Goal: Task Accomplishment & Management: Manage account settings

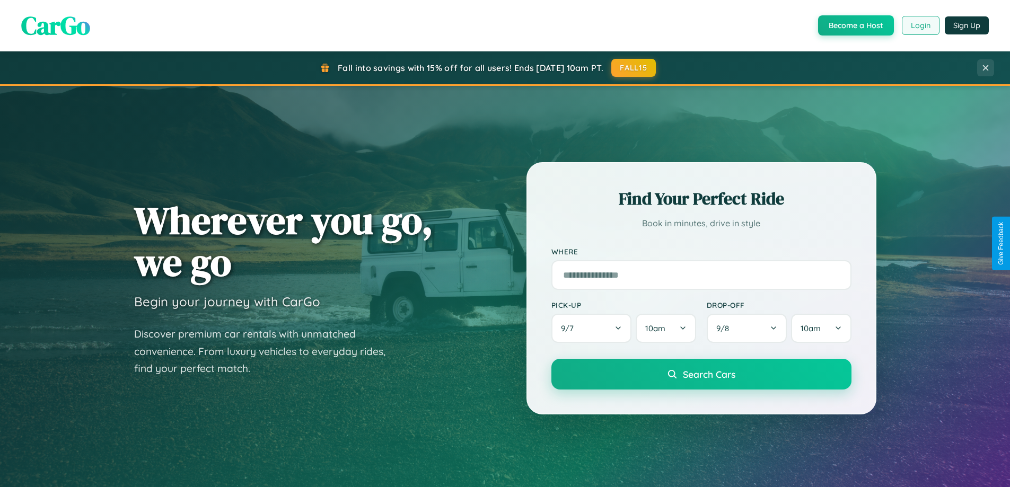
click at [920, 25] on button "Login" at bounding box center [921, 25] width 38 height 19
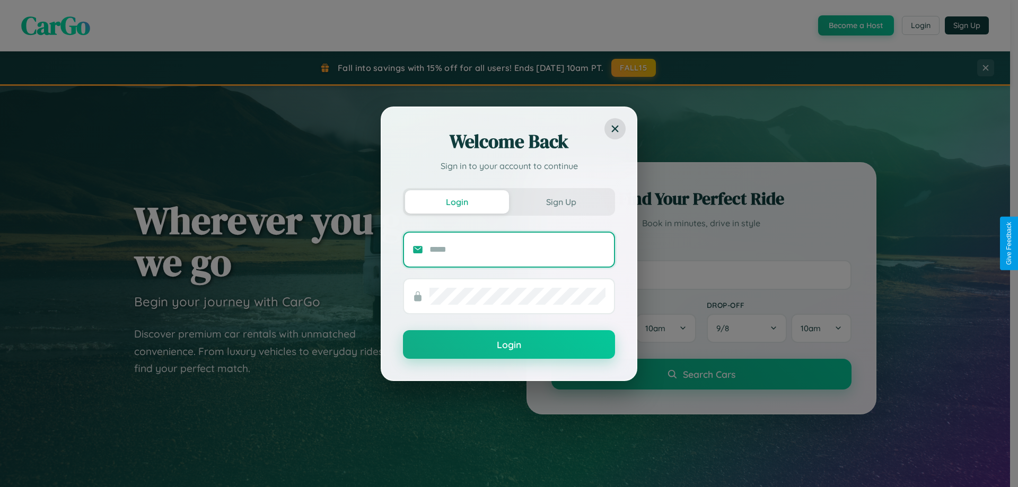
click at [518, 249] on input "text" at bounding box center [518, 249] width 176 height 17
type input "**********"
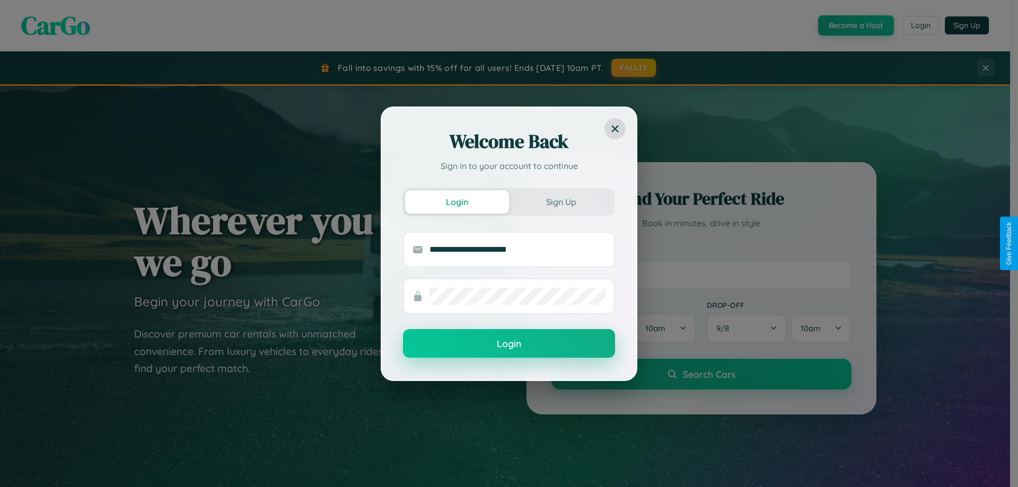
click at [509, 344] on button "Login" at bounding box center [509, 343] width 212 height 29
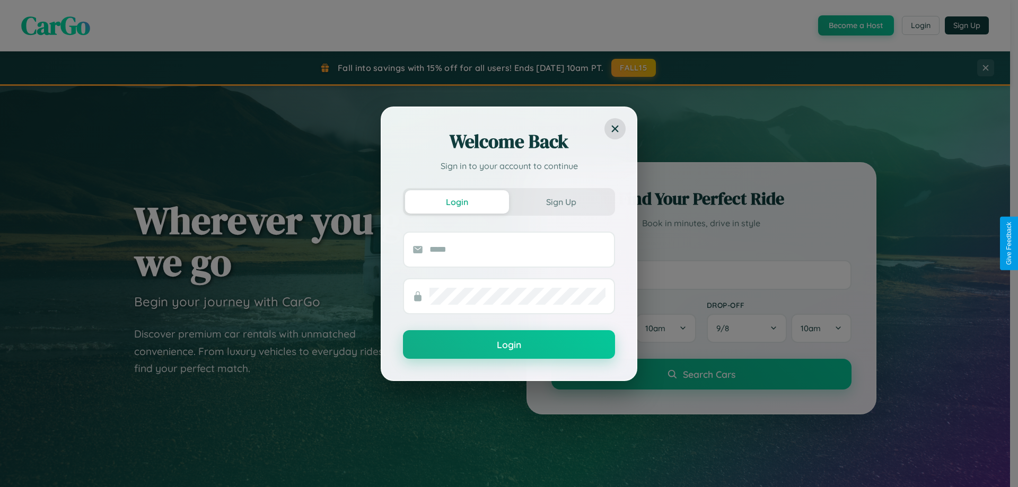
scroll to position [1704, 0]
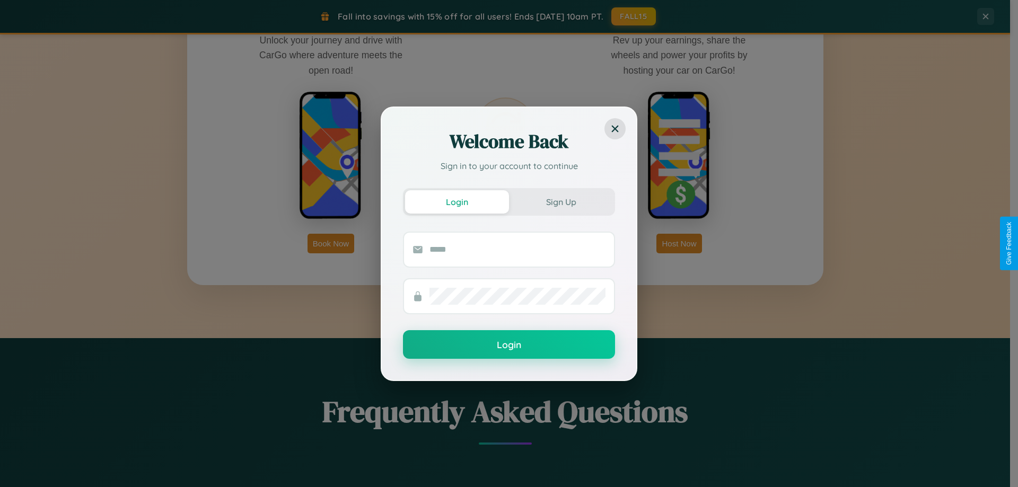
click at [331, 243] on div "Welcome Back Sign in to your account to continue Login Sign Up Login" at bounding box center [509, 243] width 1018 height 487
